Goal: Find specific page/section: Find specific page/section

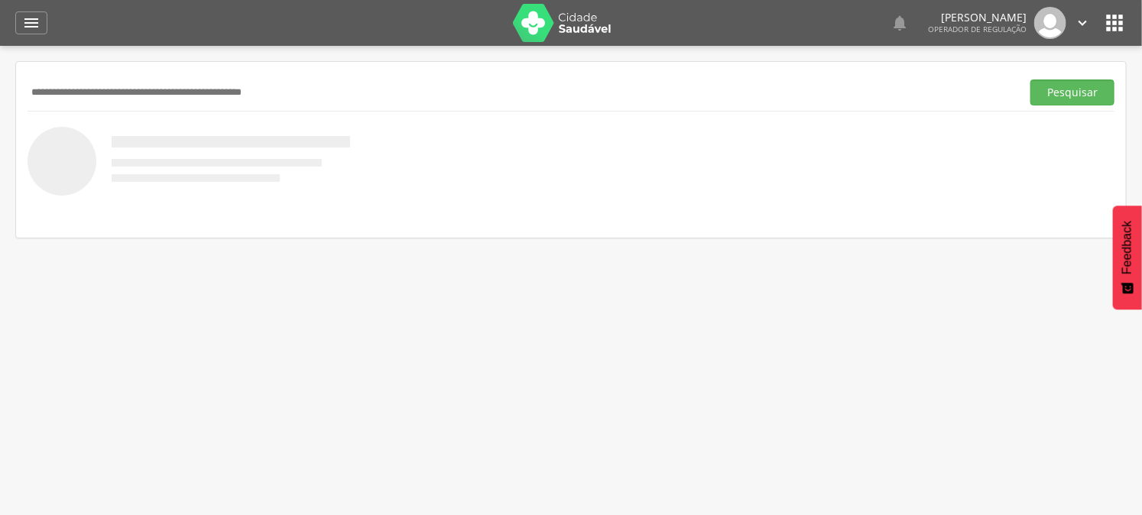
click at [1111, 21] on icon "" at bounding box center [1114, 23] width 24 height 24
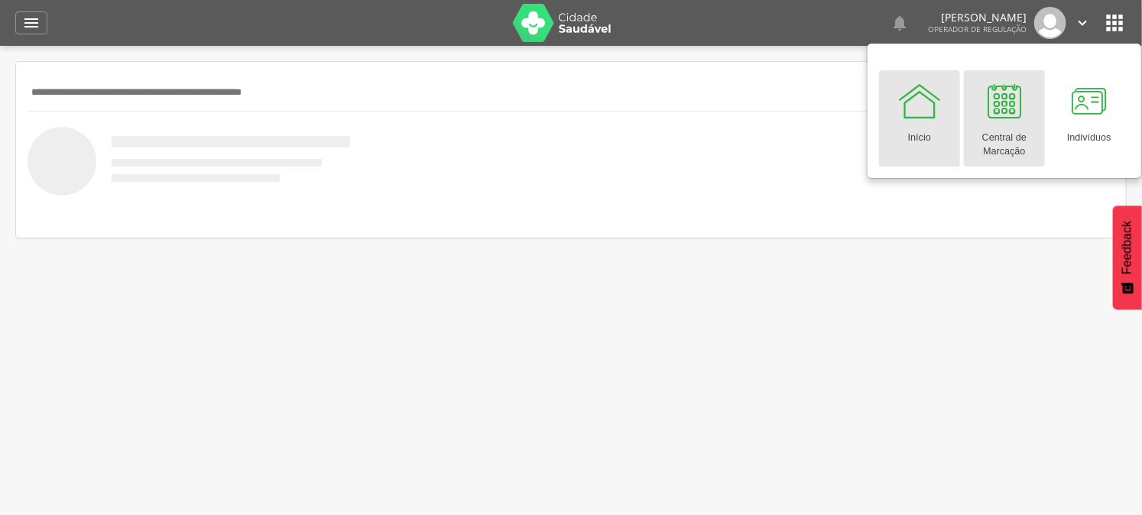
click at [992, 141] on div "Central de Marcação" at bounding box center [1005, 141] width 66 height 35
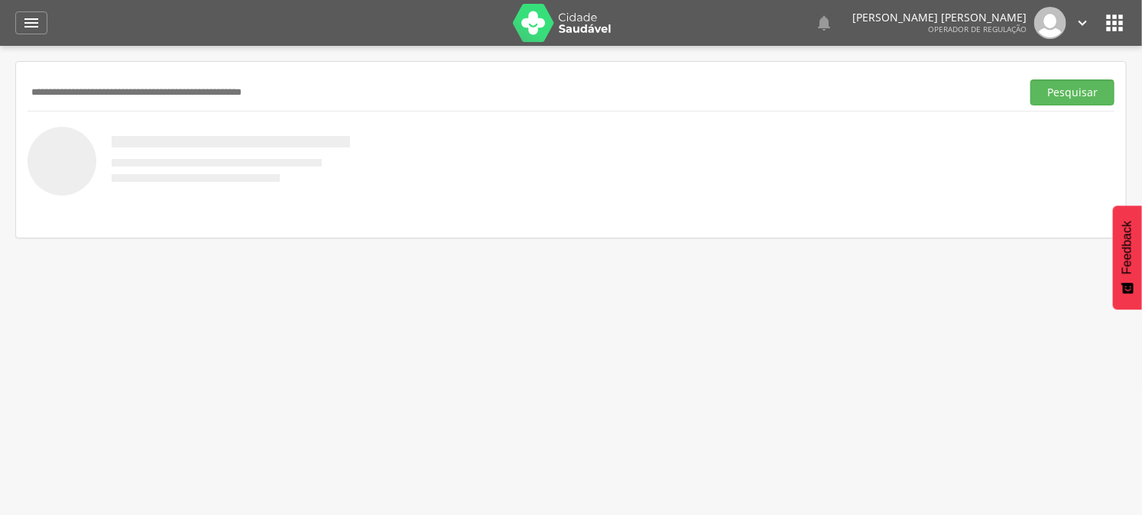
click at [109, 80] on input "text" at bounding box center [522, 93] width 988 height 26
type input "**********"
click at [1031, 80] on button "Pesquisar" at bounding box center [1073, 93] width 84 height 26
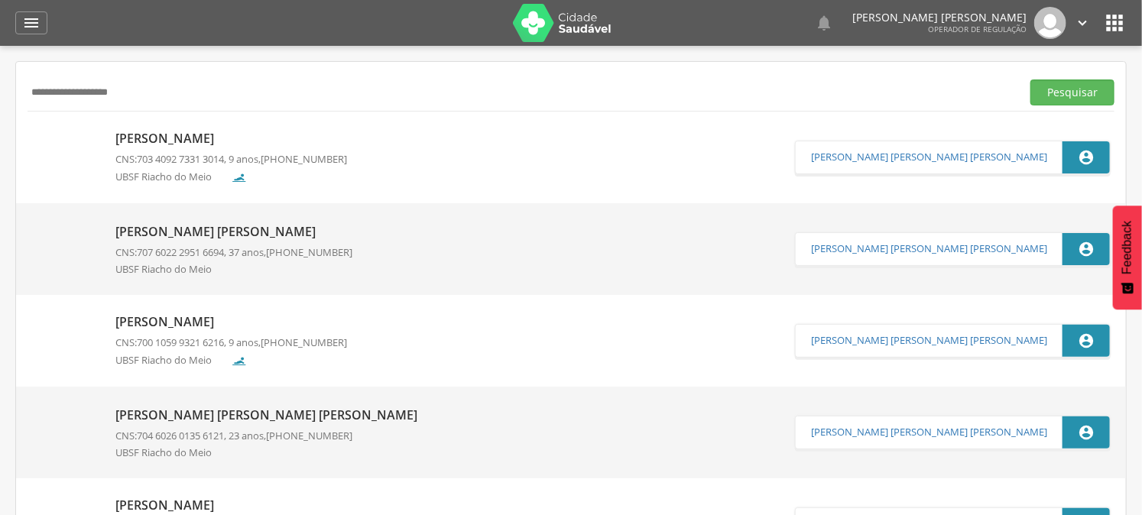
click at [146, 230] on p "Daniele Vieira Guedes" at bounding box center [233, 232] width 237 height 18
type input "**********"
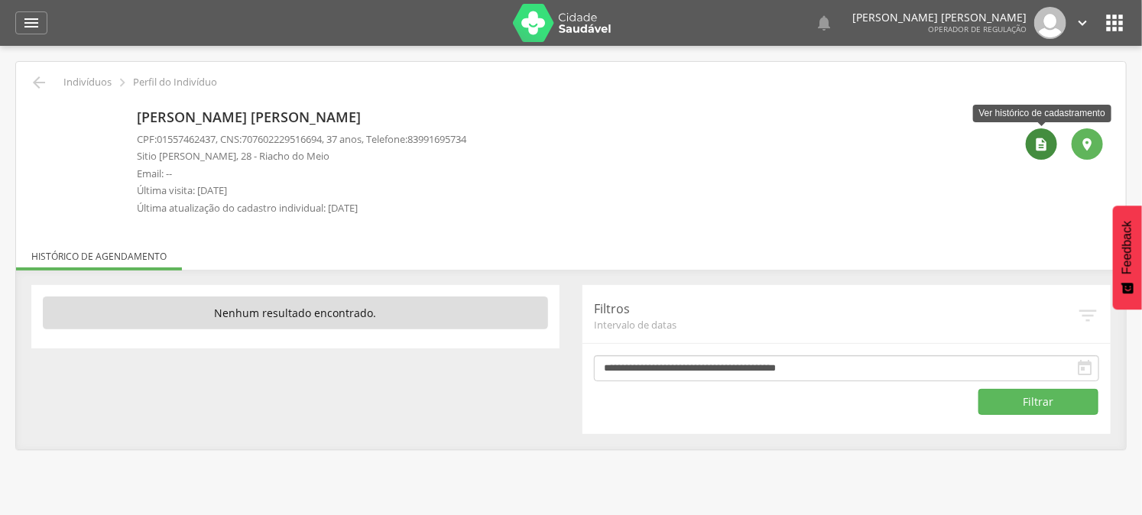
click at [1035, 144] on icon "" at bounding box center [1041, 144] width 15 height 15
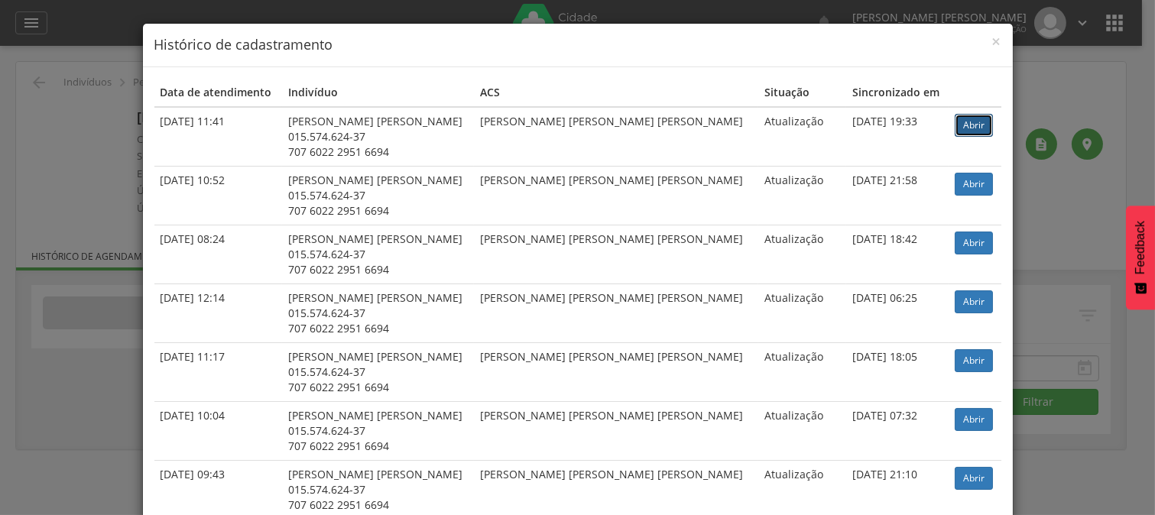
click at [955, 121] on link "Abrir" at bounding box center [974, 125] width 38 height 23
click at [102, 31] on div "× Histórico de cadastramento Data de atendimento Indivíduo ACS Situação Sincron…" at bounding box center [577, 257] width 1155 height 515
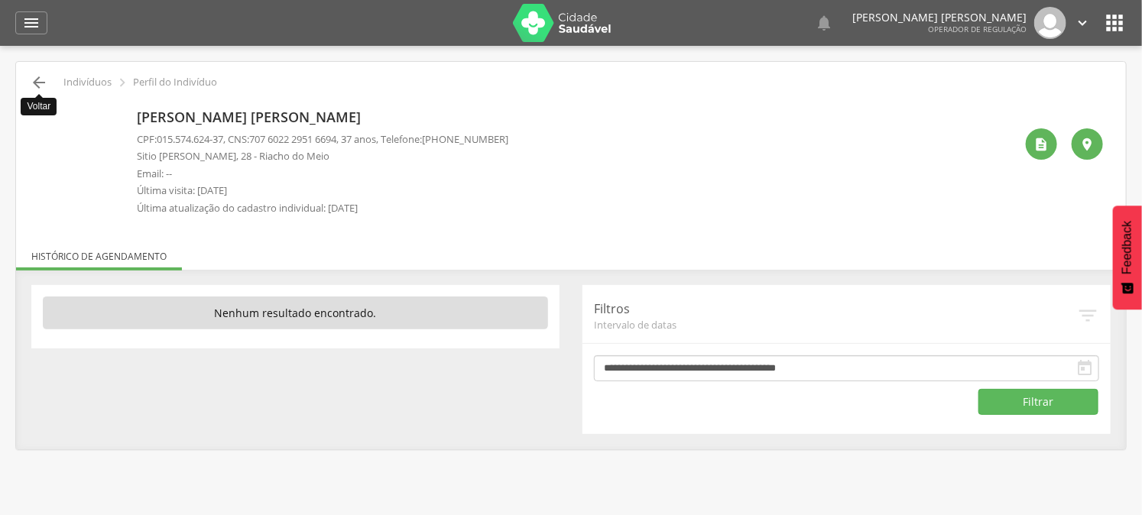
click at [30, 89] on icon "" at bounding box center [39, 82] width 18 height 18
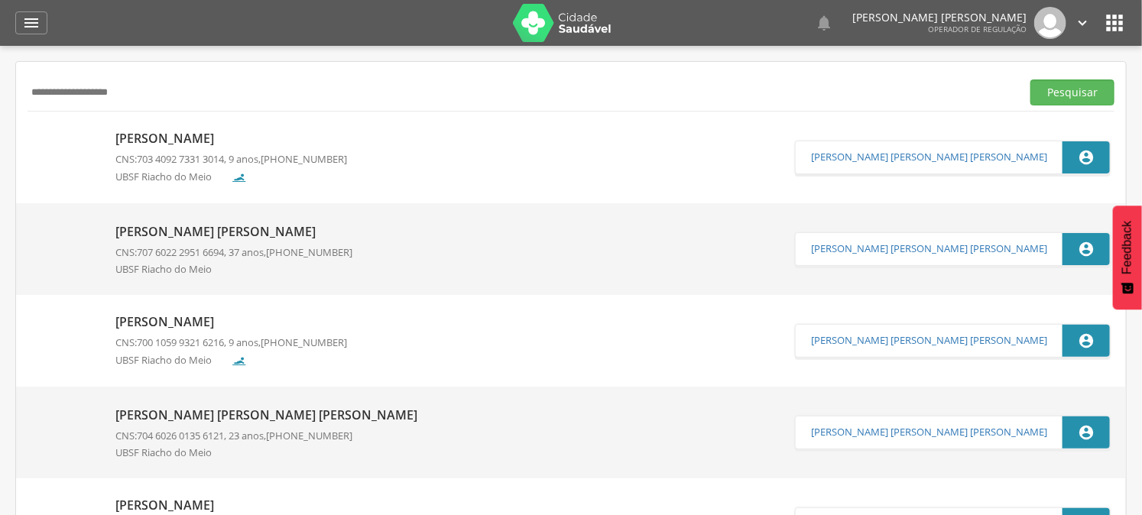
click at [1119, 14] on icon "" at bounding box center [1114, 23] width 24 height 24
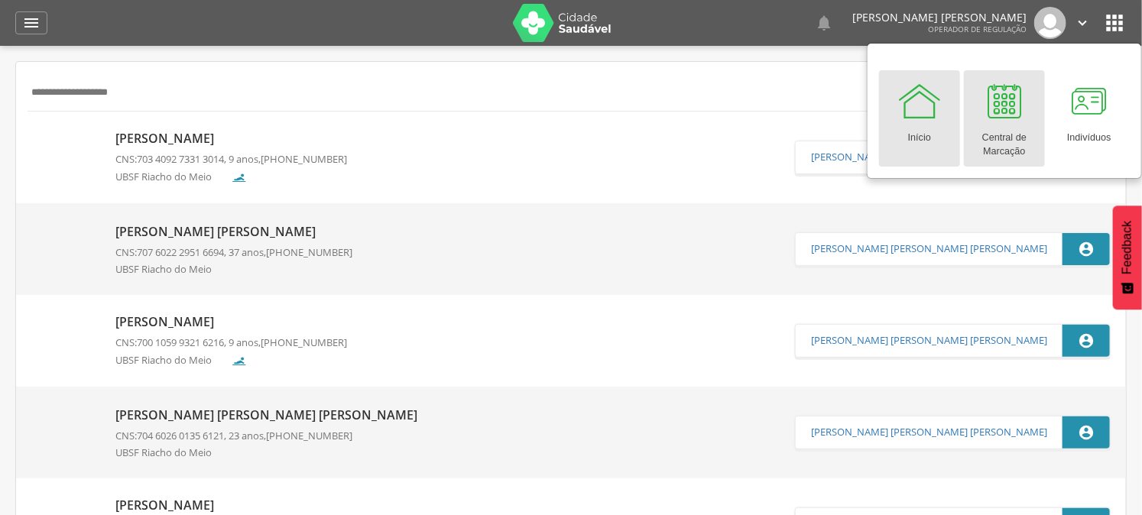
click at [992, 128] on div "Central de Marcação" at bounding box center [1005, 141] width 66 height 35
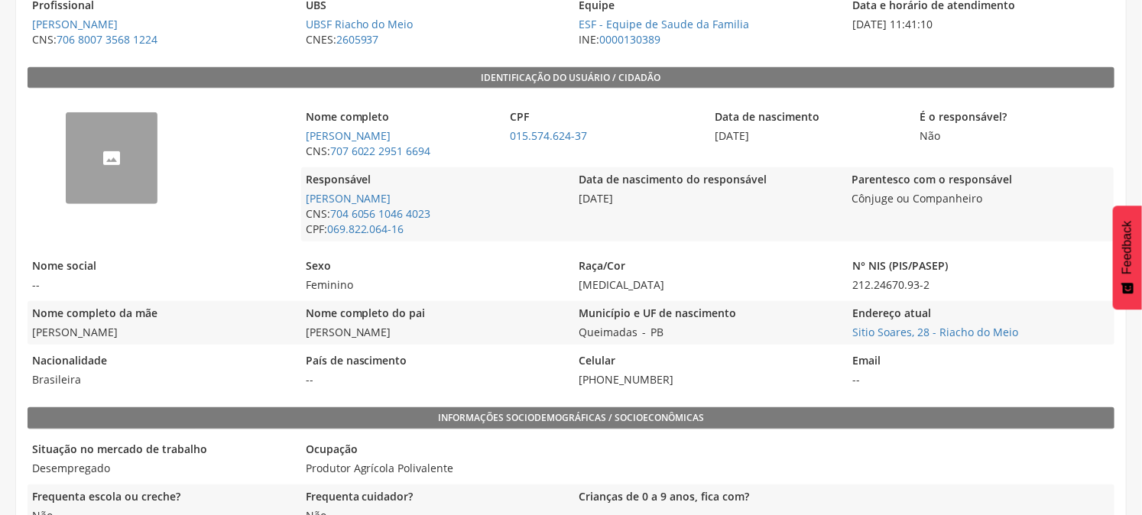
scroll to position [276, 0]
